Goal: Task Accomplishment & Management: Manage account settings

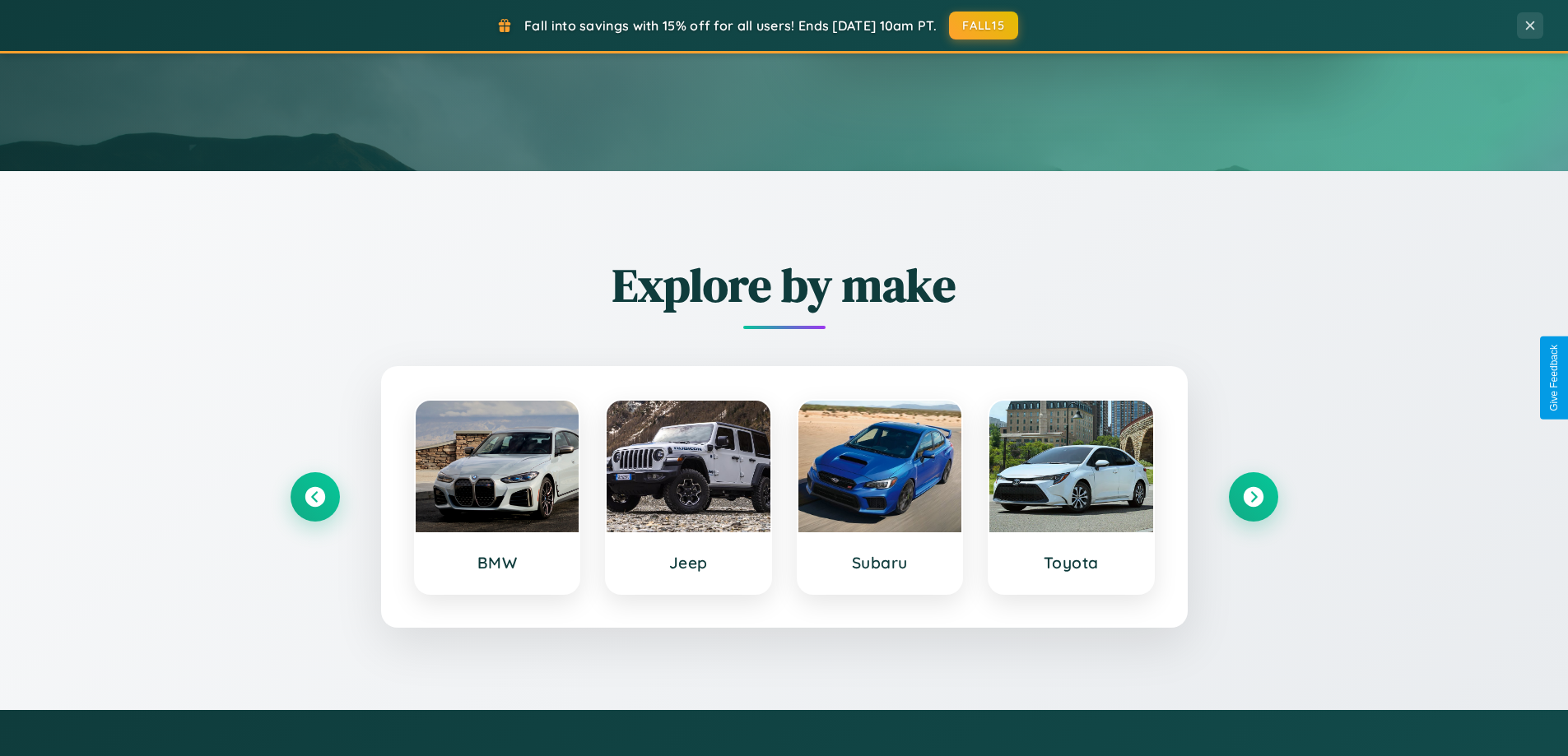
scroll to position [709, 0]
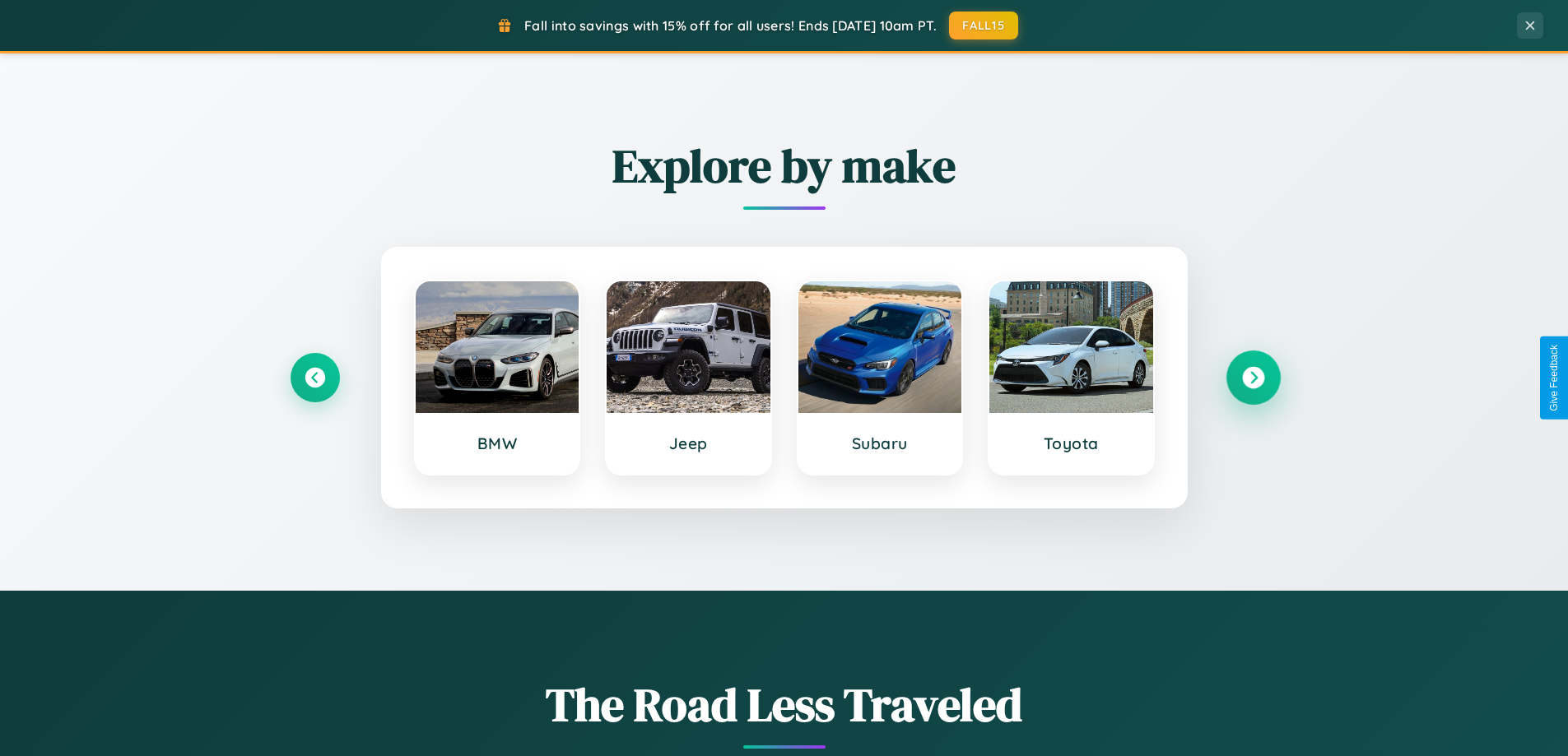
click at [1253, 378] on icon at bounding box center [1253, 377] width 22 height 22
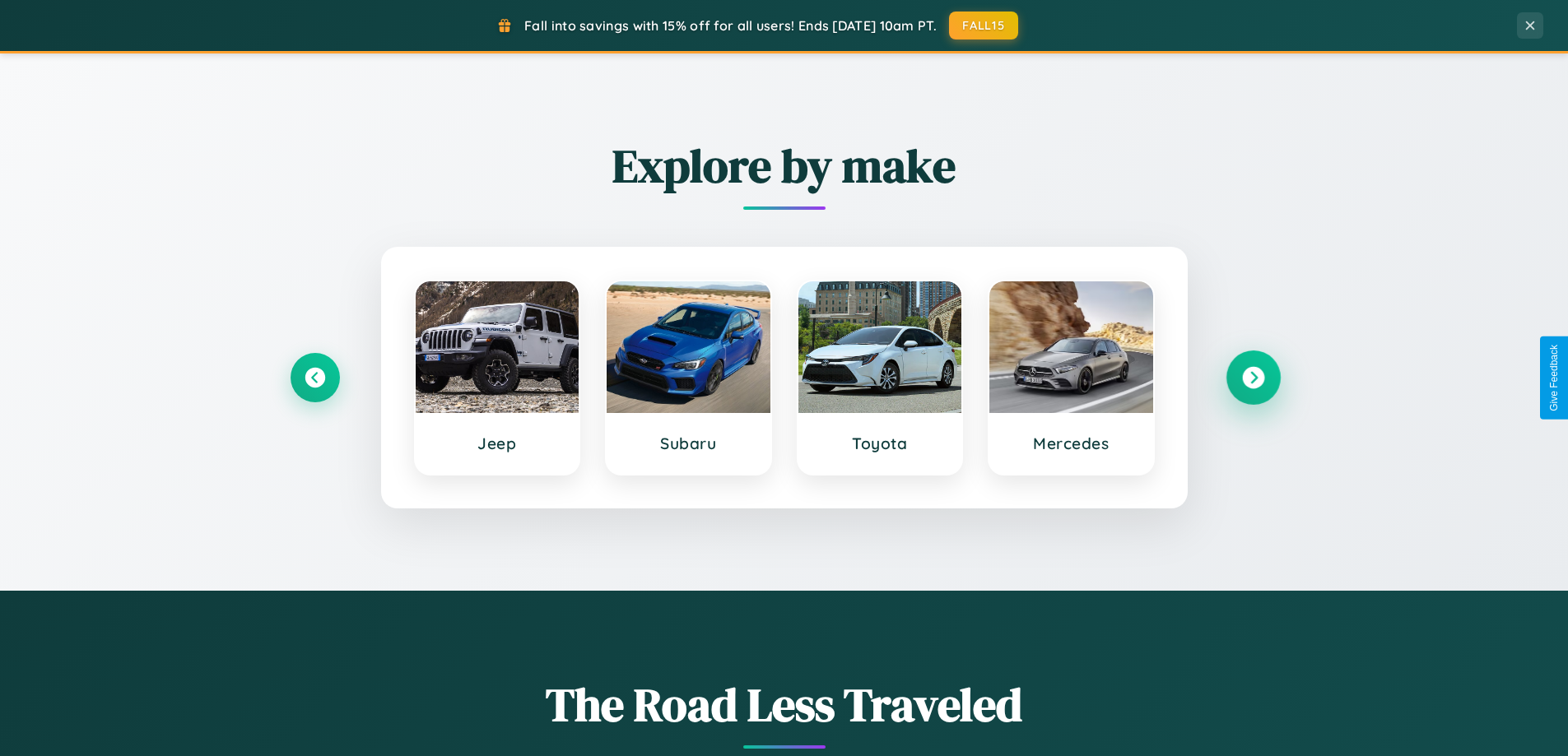
click at [1253, 378] on icon at bounding box center [1253, 377] width 22 height 22
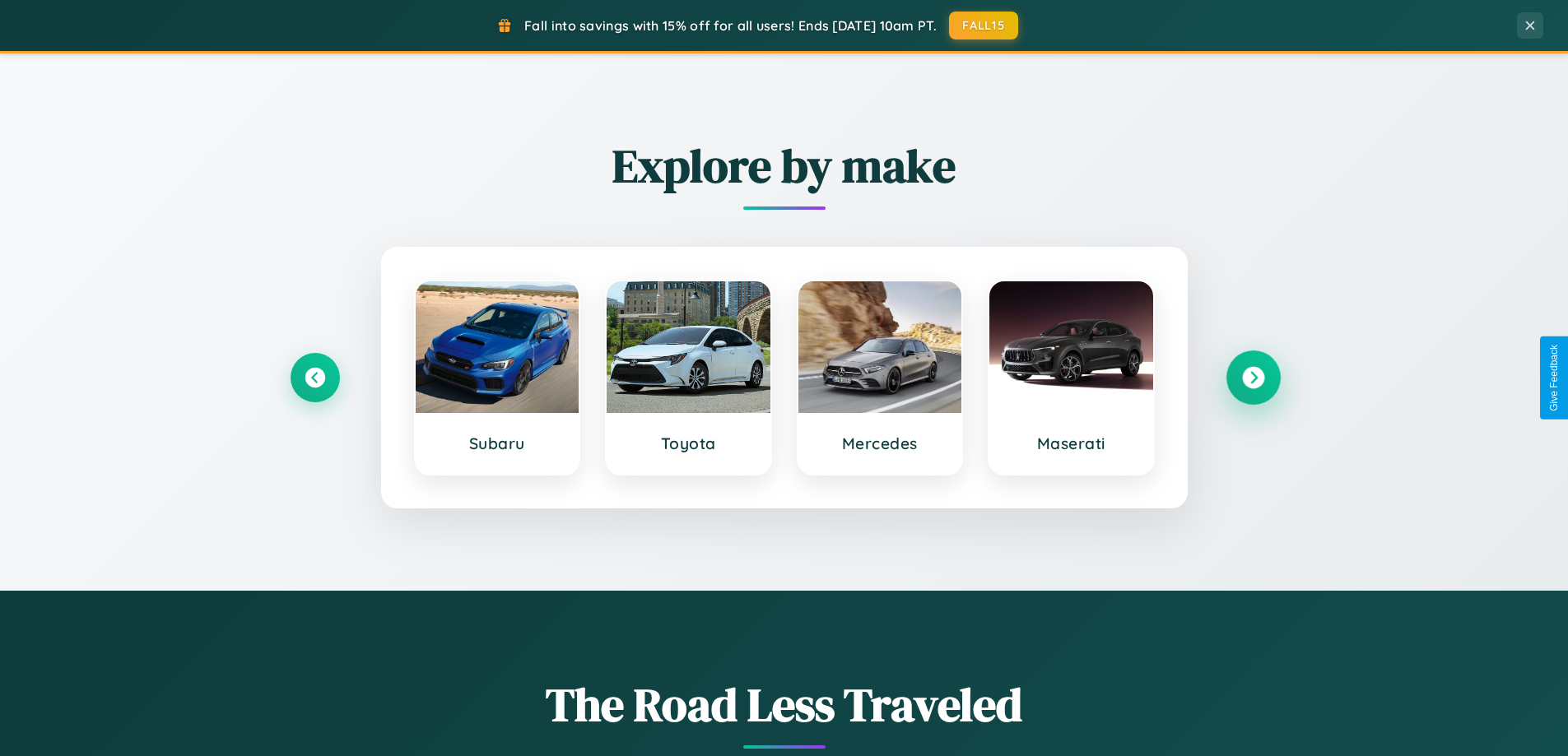
click at [1253, 378] on icon at bounding box center [1253, 377] width 22 height 22
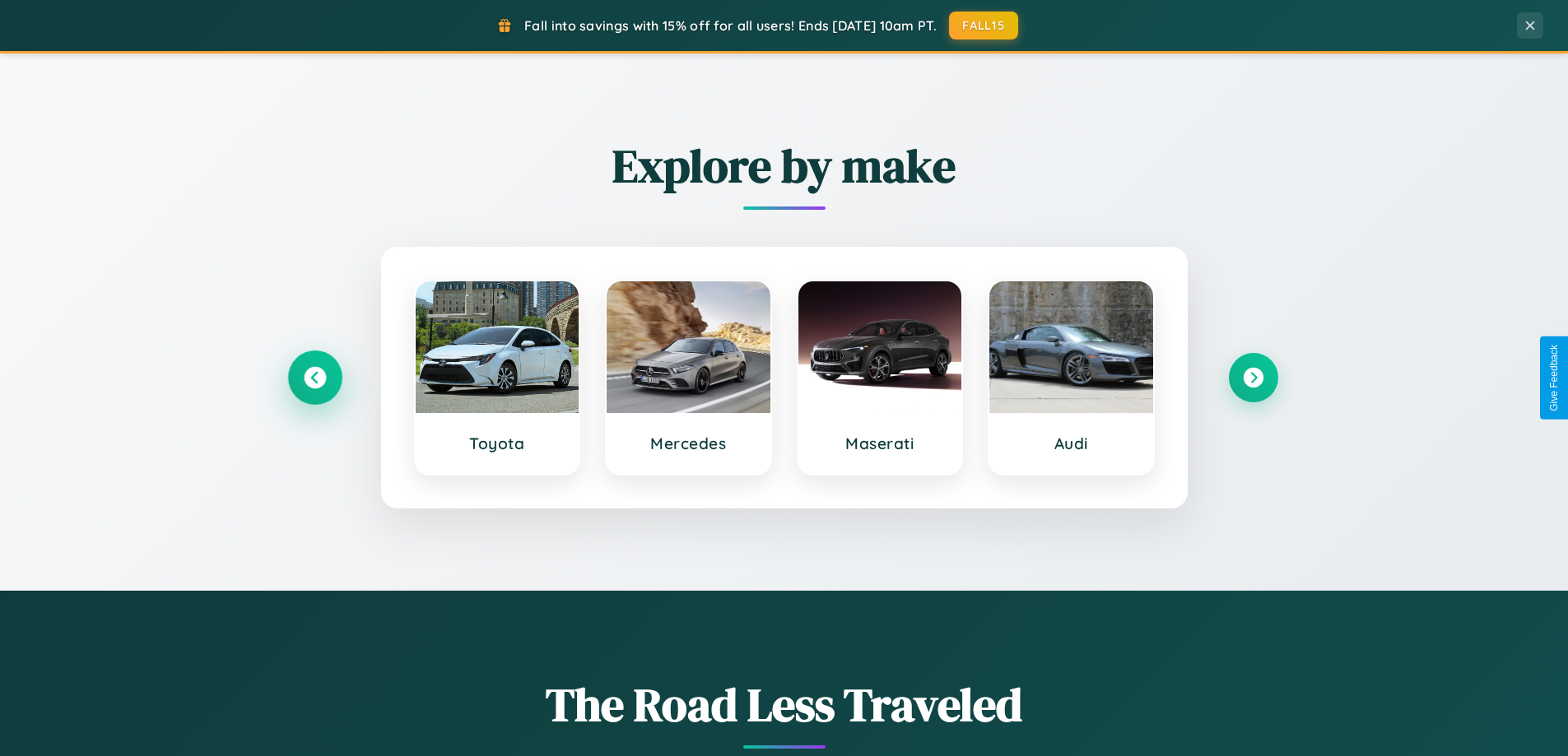
click at [314, 378] on icon at bounding box center [314, 377] width 22 height 22
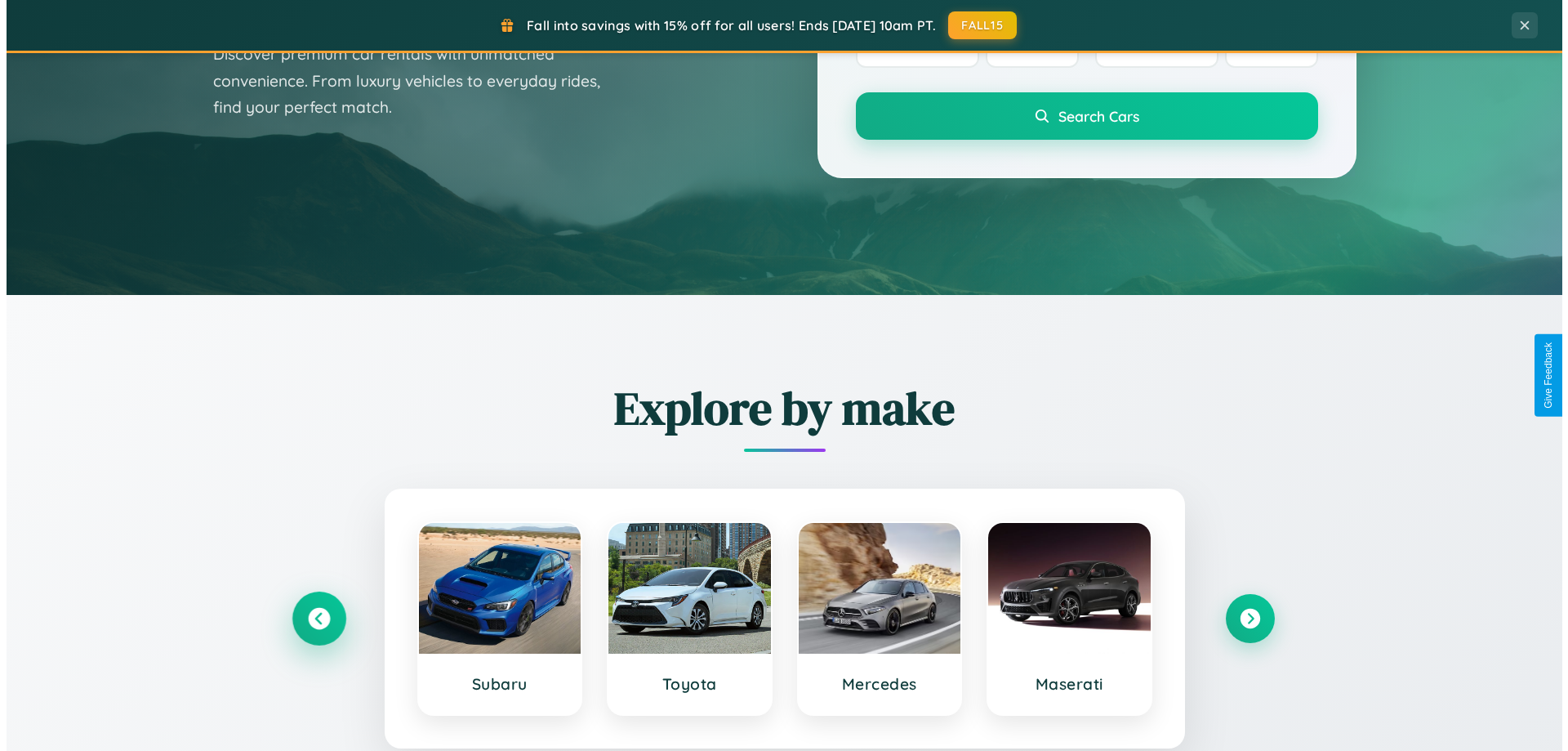
scroll to position [0, 0]
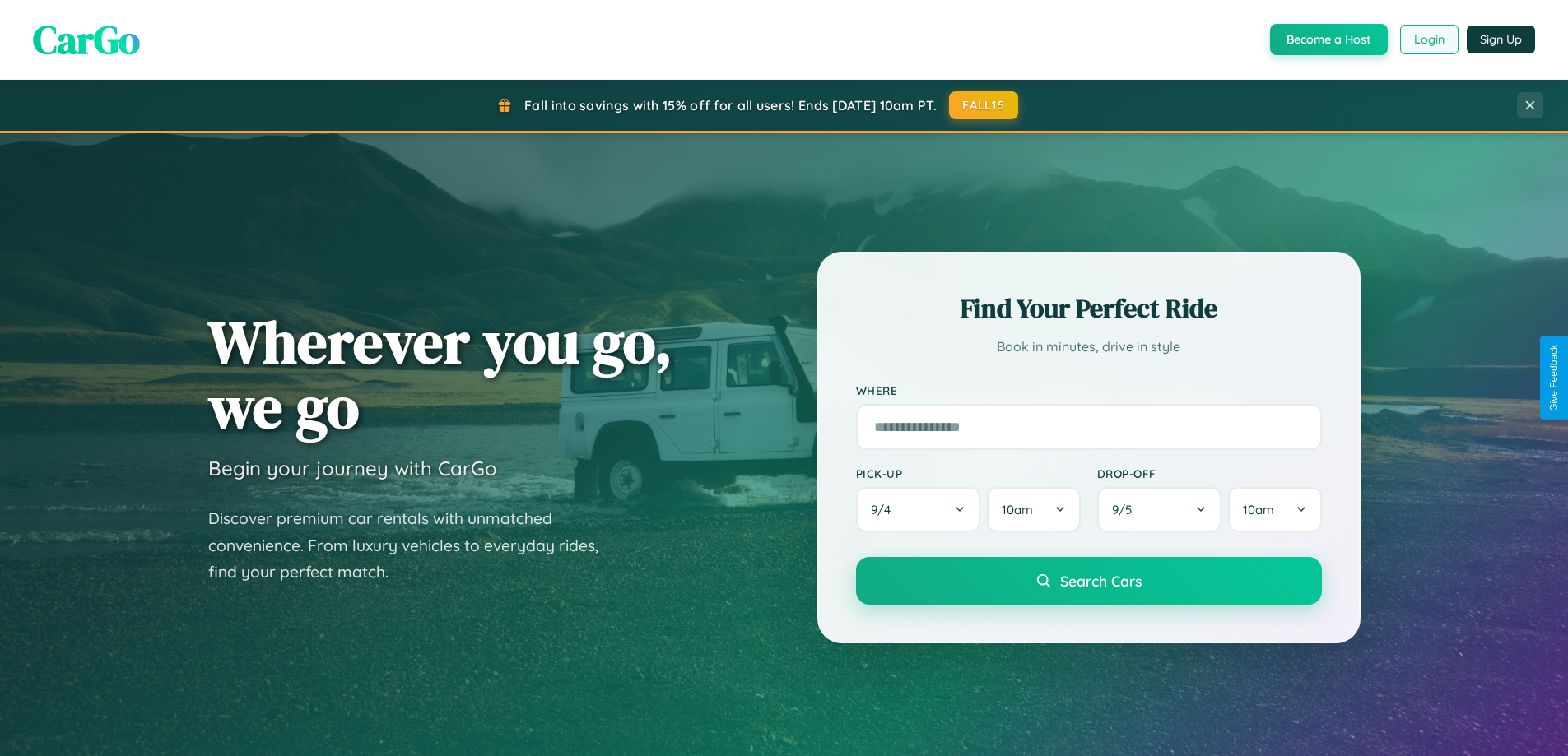
click at [1428, 39] on button "Login" at bounding box center [1429, 39] width 59 height 29
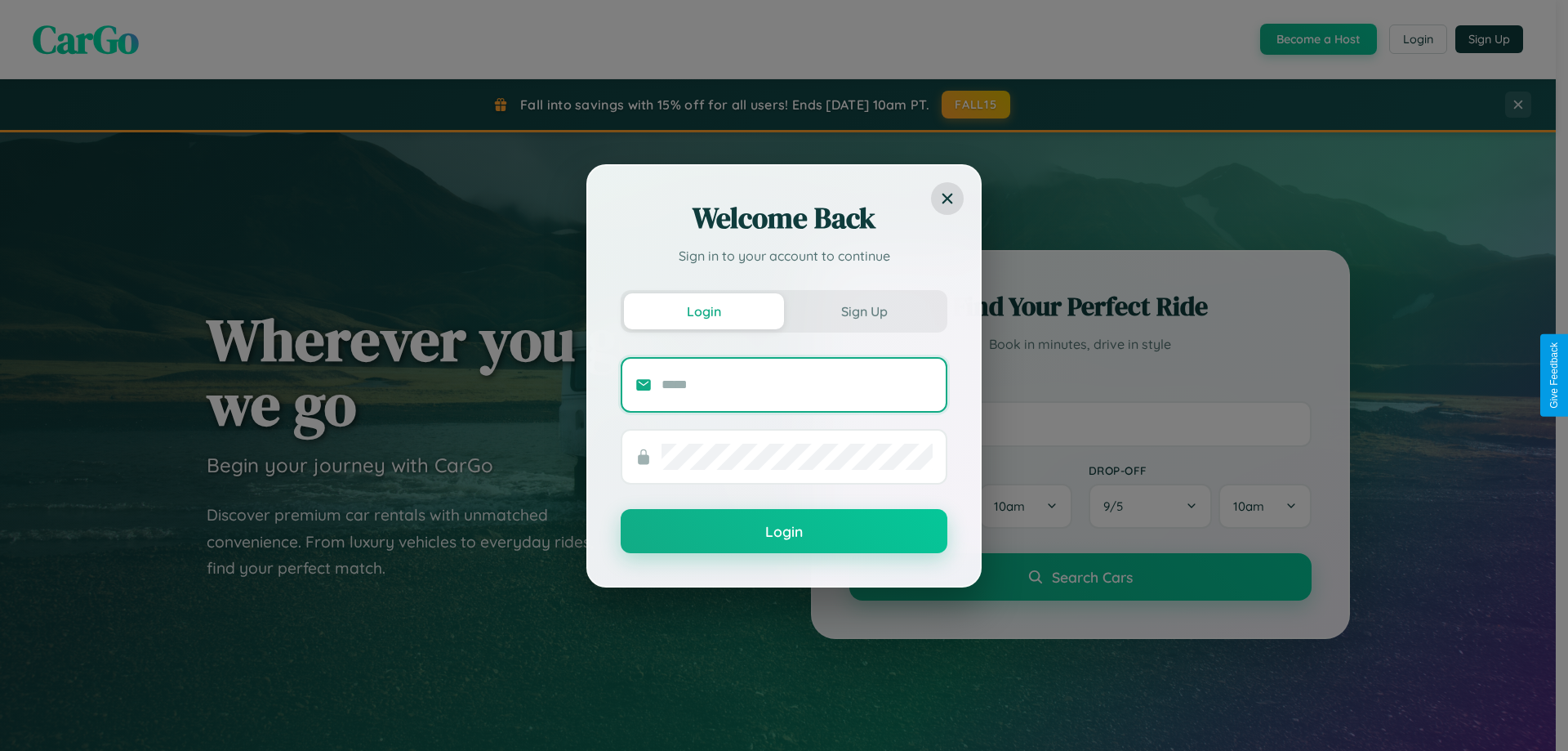
click at [797, 384] on input "text" at bounding box center [797, 385] width 271 height 26
type input "**********"
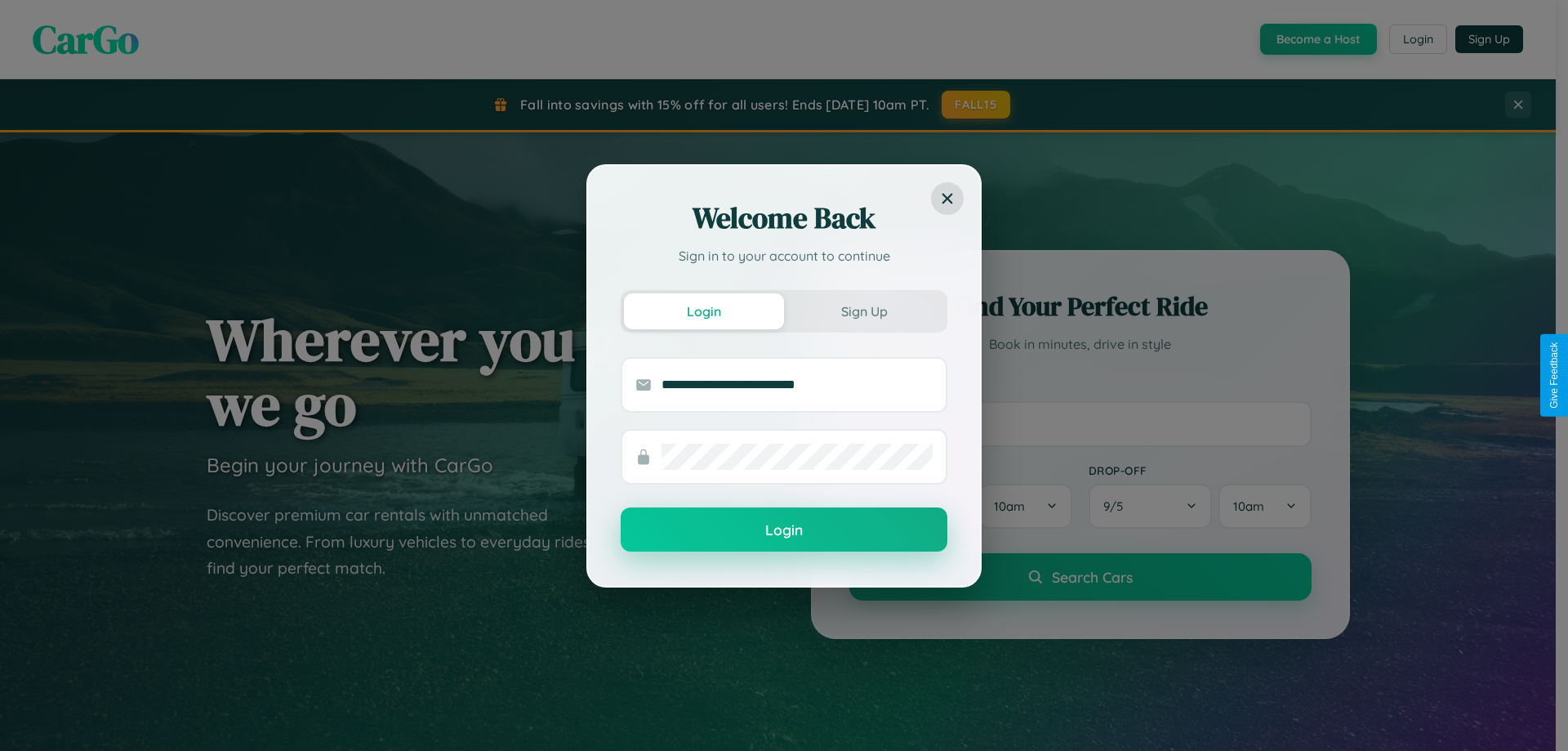
click at [784, 531] on button "Login" at bounding box center [784, 530] width 327 height 44
